Goal: Check status: Check status

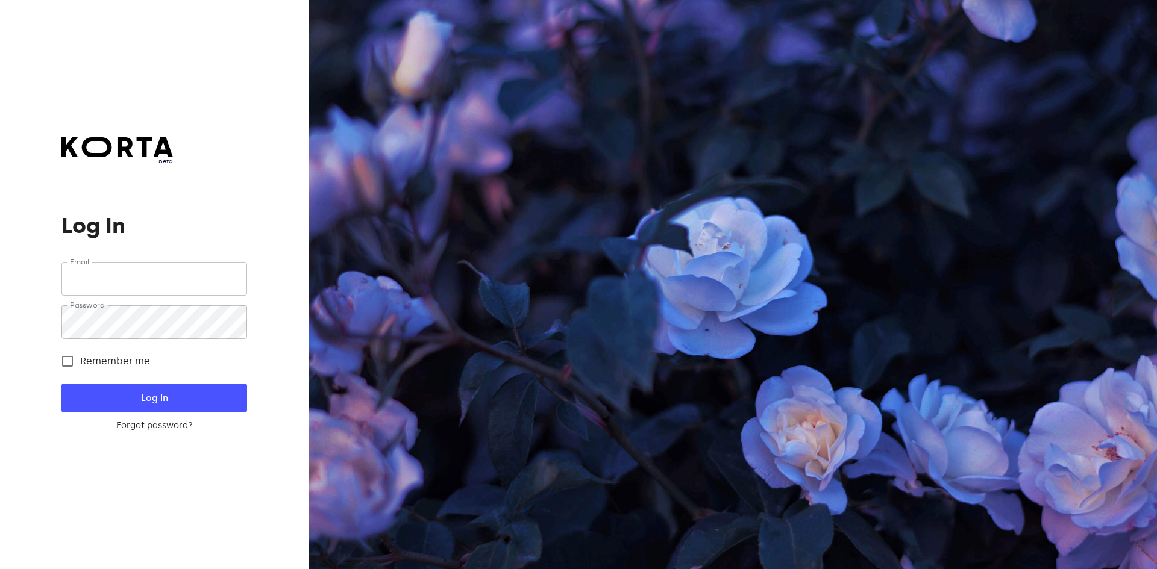
type input "[EMAIL_ADDRESS][DOMAIN_NAME]"
click at [184, 395] on span "Log In" at bounding box center [154, 398] width 146 height 16
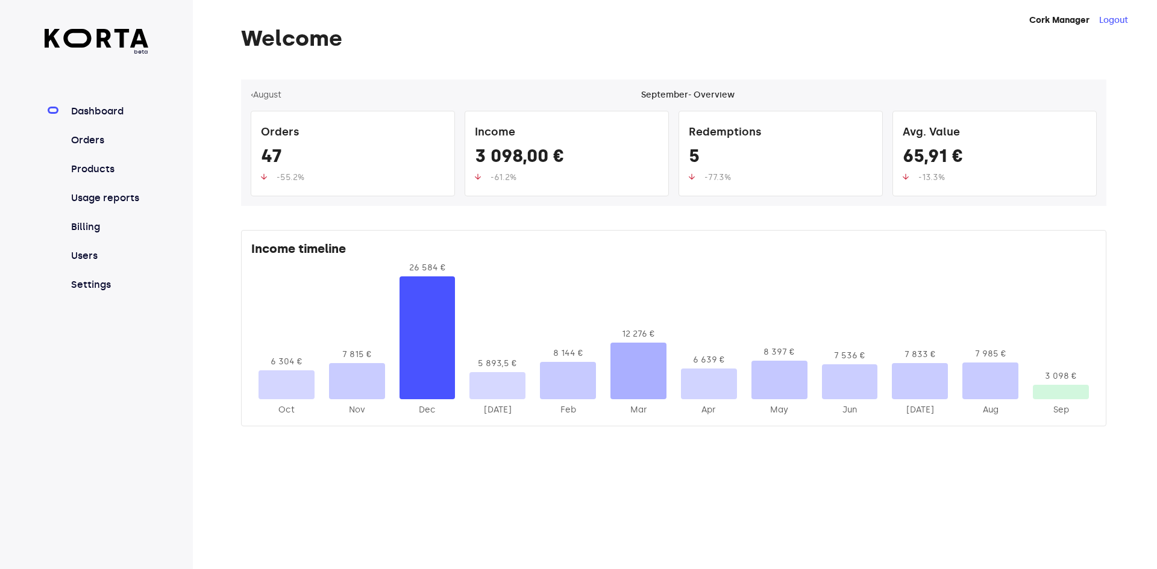
click at [113, 140] on link "Orders" at bounding box center [109, 140] width 80 height 14
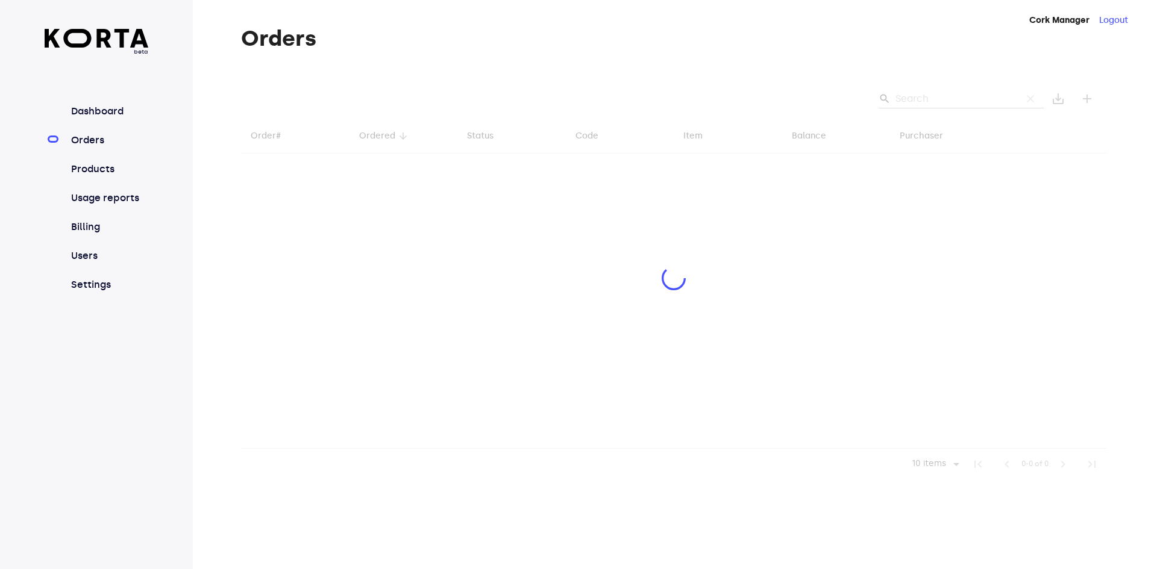
click at [956, 96] on div at bounding box center [673, 280] width 865 height 401
click at [922, 103] on div at bounding box center [673, 280] width 865 height 401
click at [916, 91] on div at bounding box center [673, 280] width 865 height 401
click at [930, 99] on div at bounding box center [673, 280] width 865 height 401
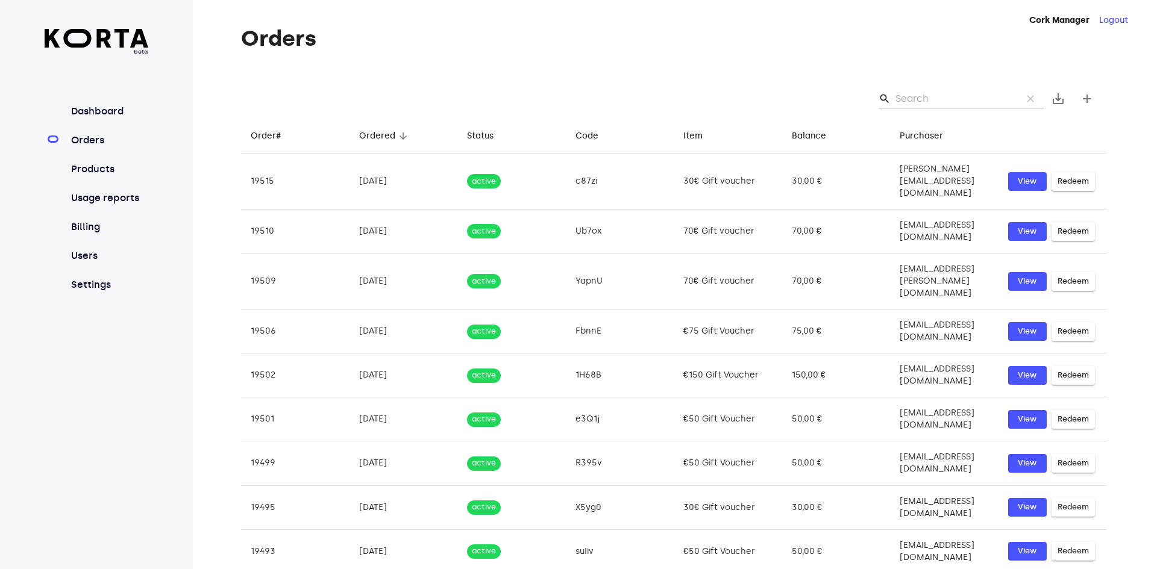
click at [925, 104] on input "Search" at bounding box center [953, 98] width 117 height 19
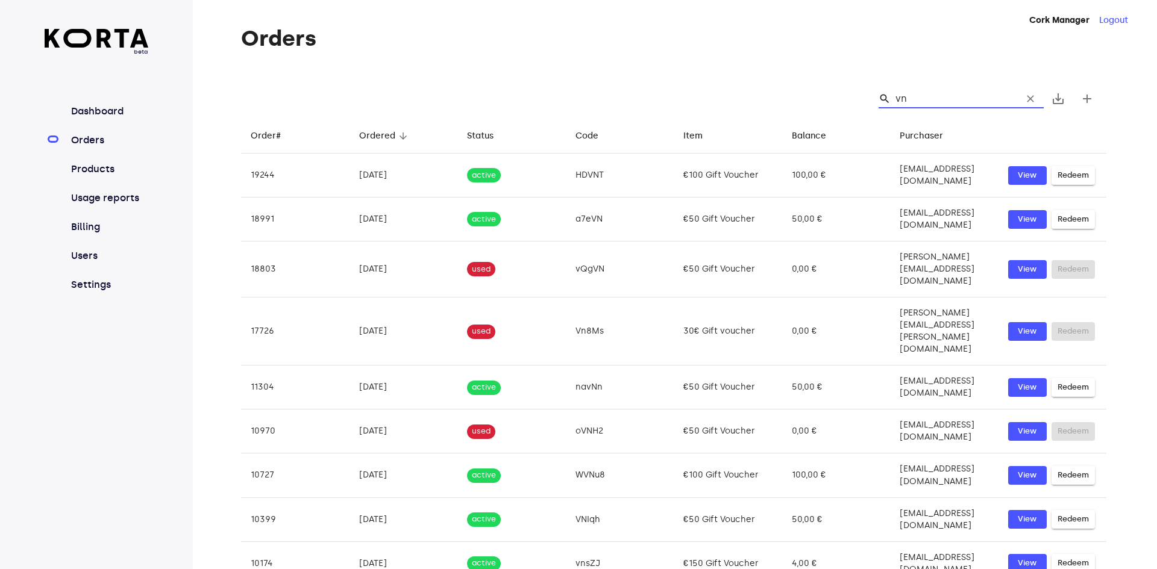
type input "vns"
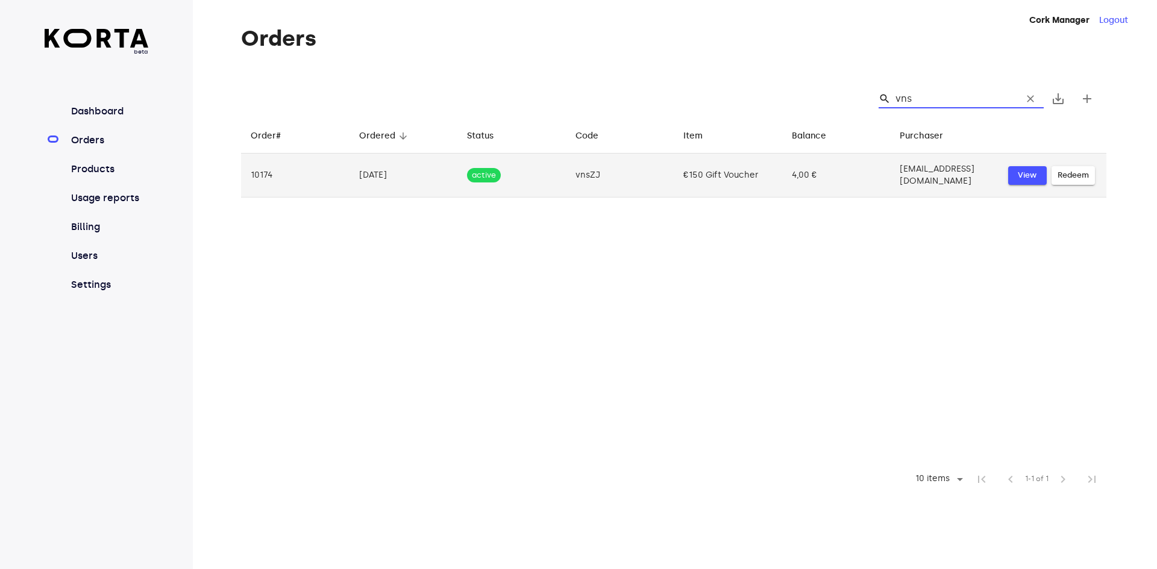
click at [1016, 180] on button "View" at bounding box center [1027, 175] width 39 height 19
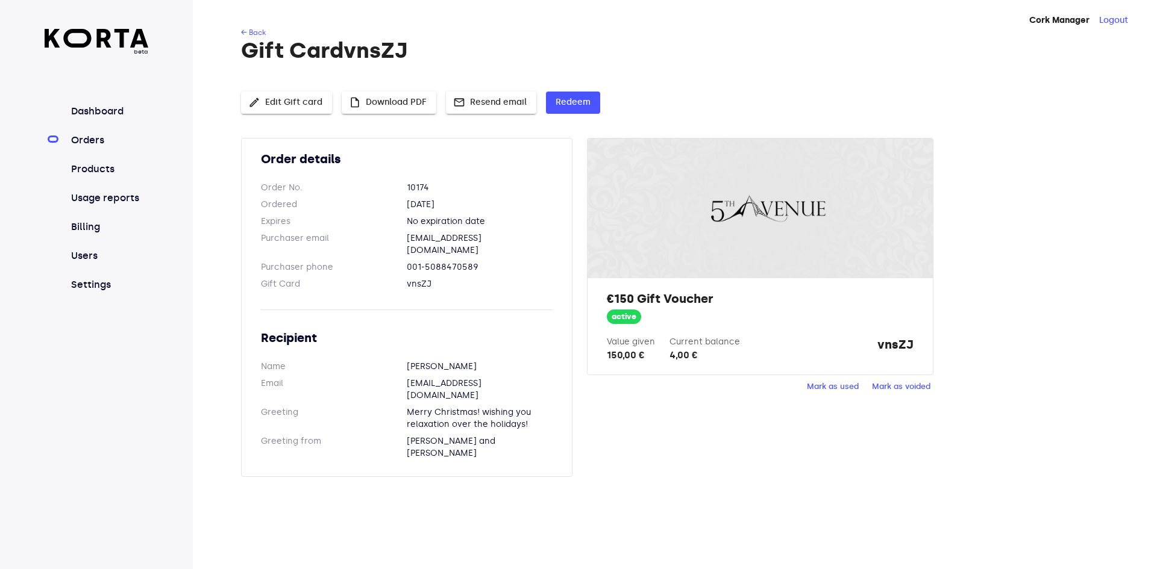
click at [296, 110] on button "edit Edit Gift card" at bounding box center [286, 103] width 91 height 22
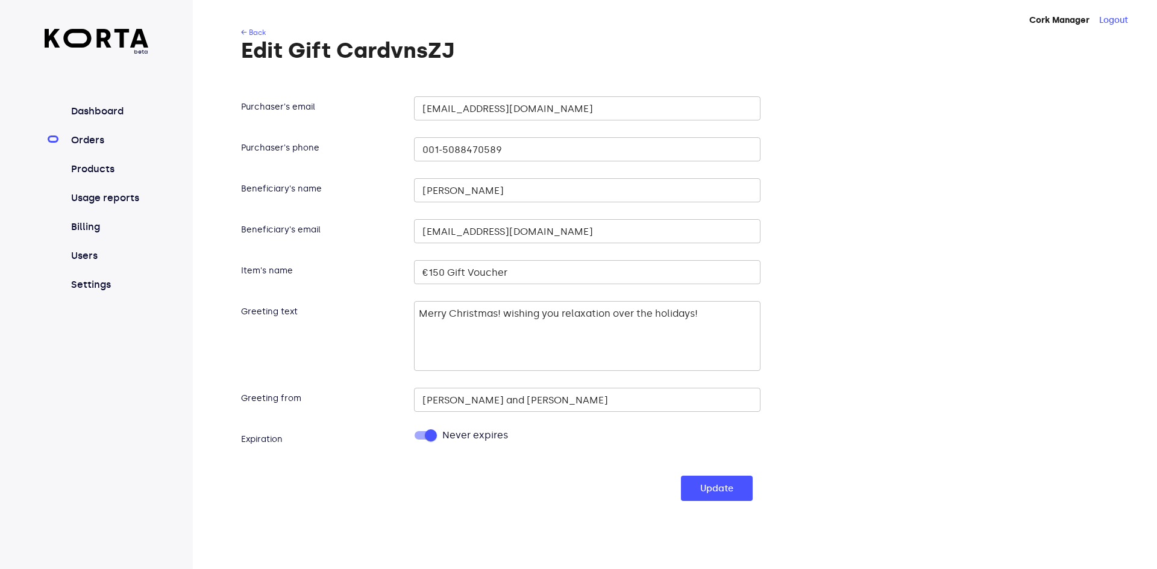
click at [259, 33] on link "← Back" at bounding box center [253, 32] width 25 height 8
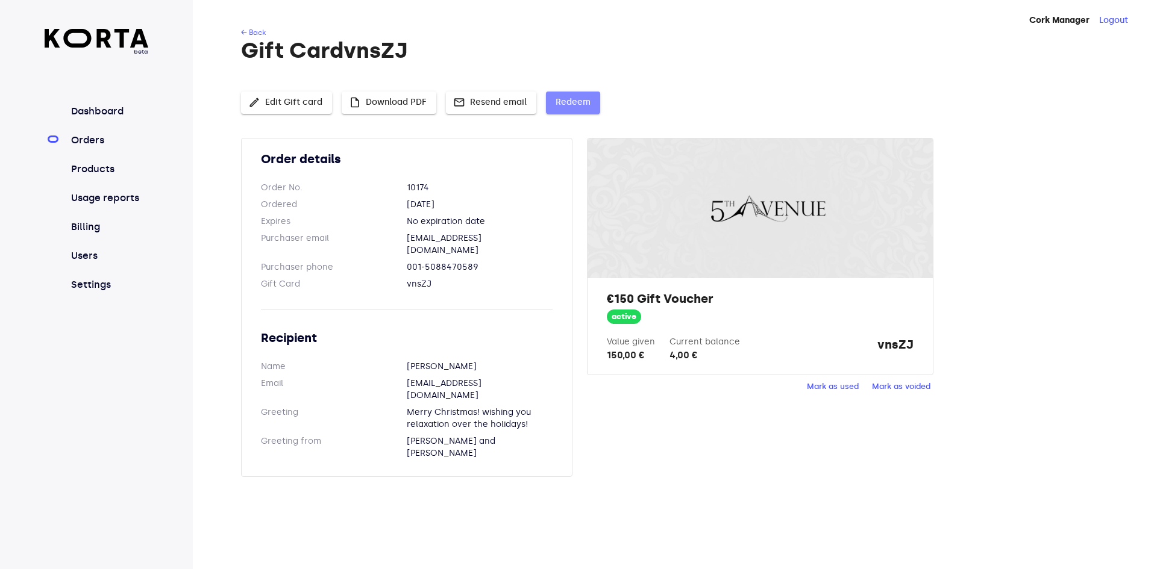
click at [565, 101] on span "Redeem" at bounding box center [573, 102] width 35 height 15
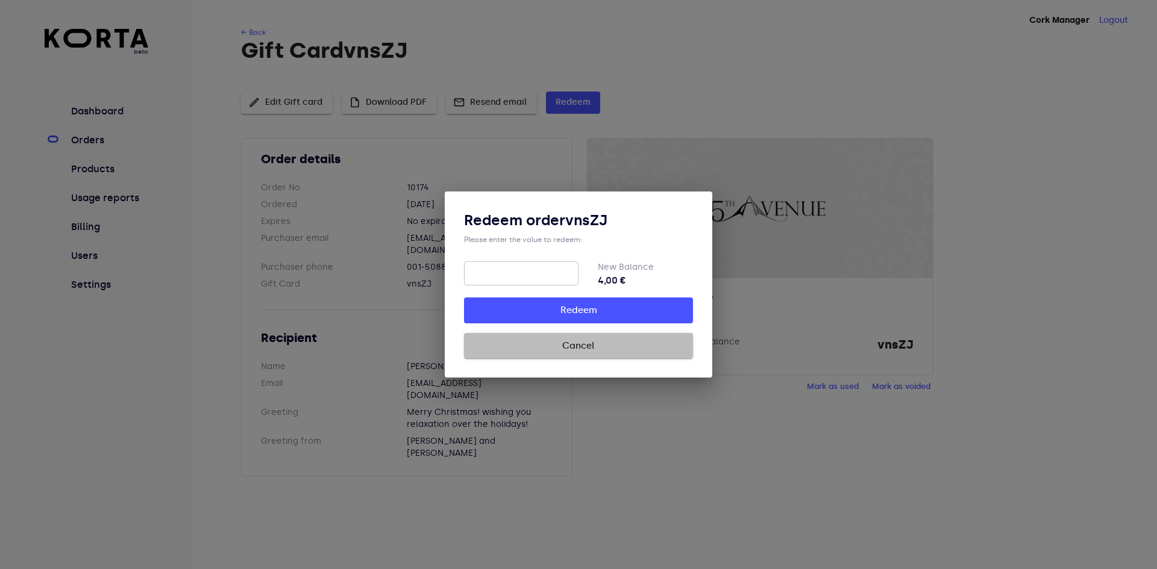
click at [576, 351] on span "Cancel" at bounding box center [578, 346] width 190 height 16
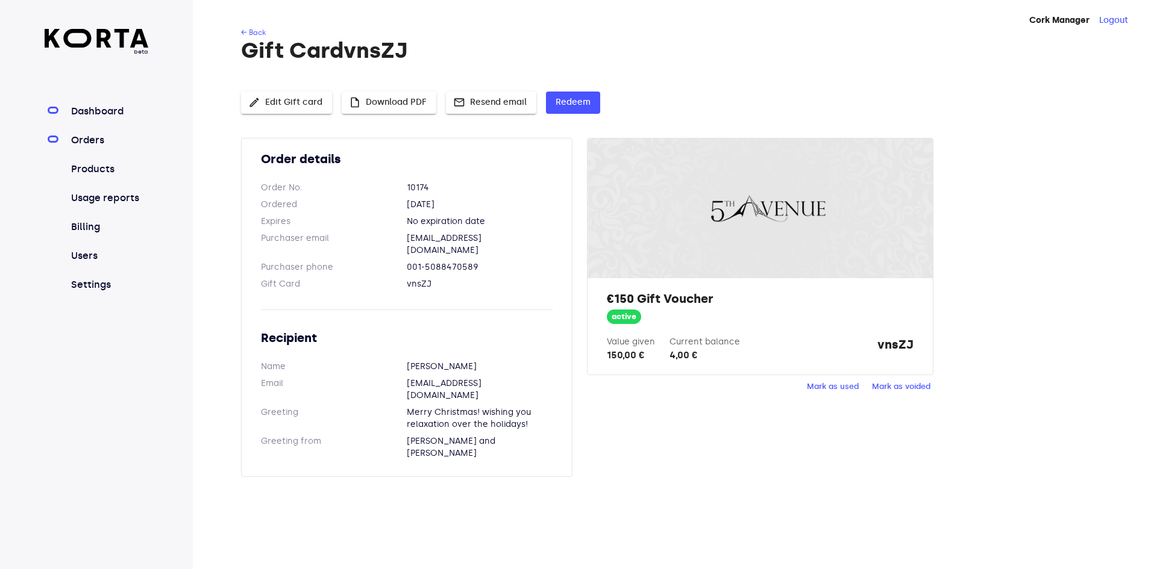
click at [96, 113] on link "Dashboard" at bounding box center [109, 111] width 80 height 14
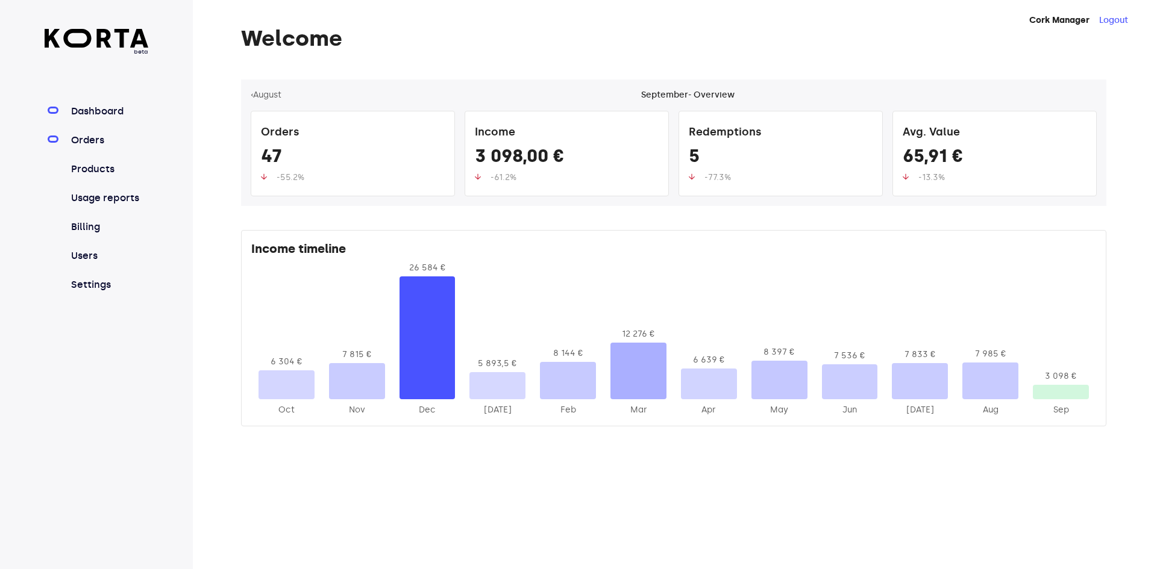
click at [83, 140] on link "Orders" at bounding box center [109, 140] width 80 height 14
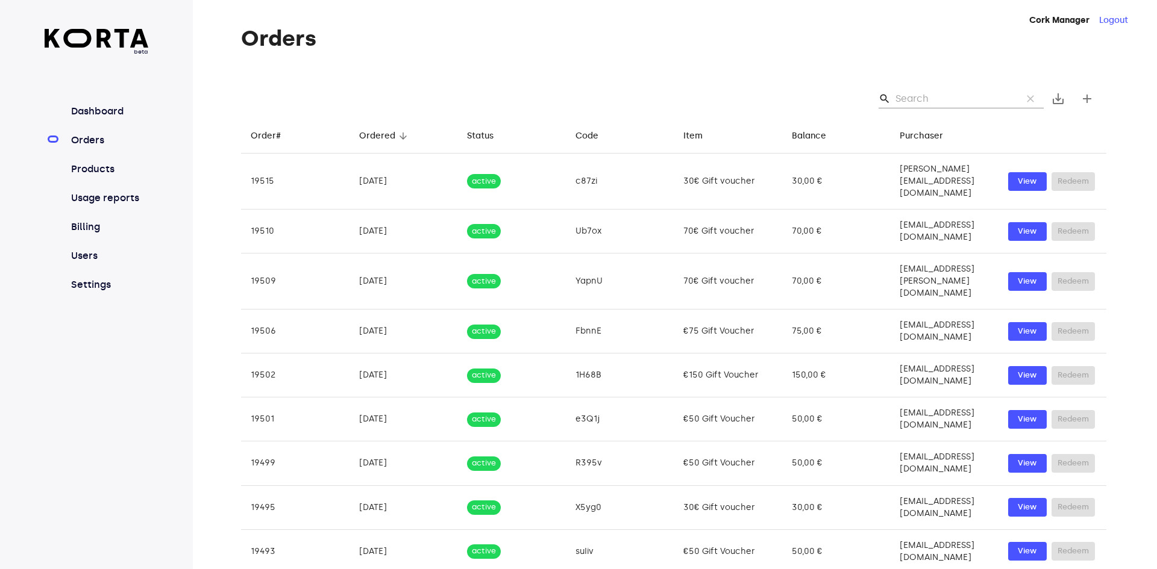
click at [954, 98] on input "Search" at bounding box center [953, 98] width 117 height 19
